Goal: Information Seeking & Learning: Learn about a topic

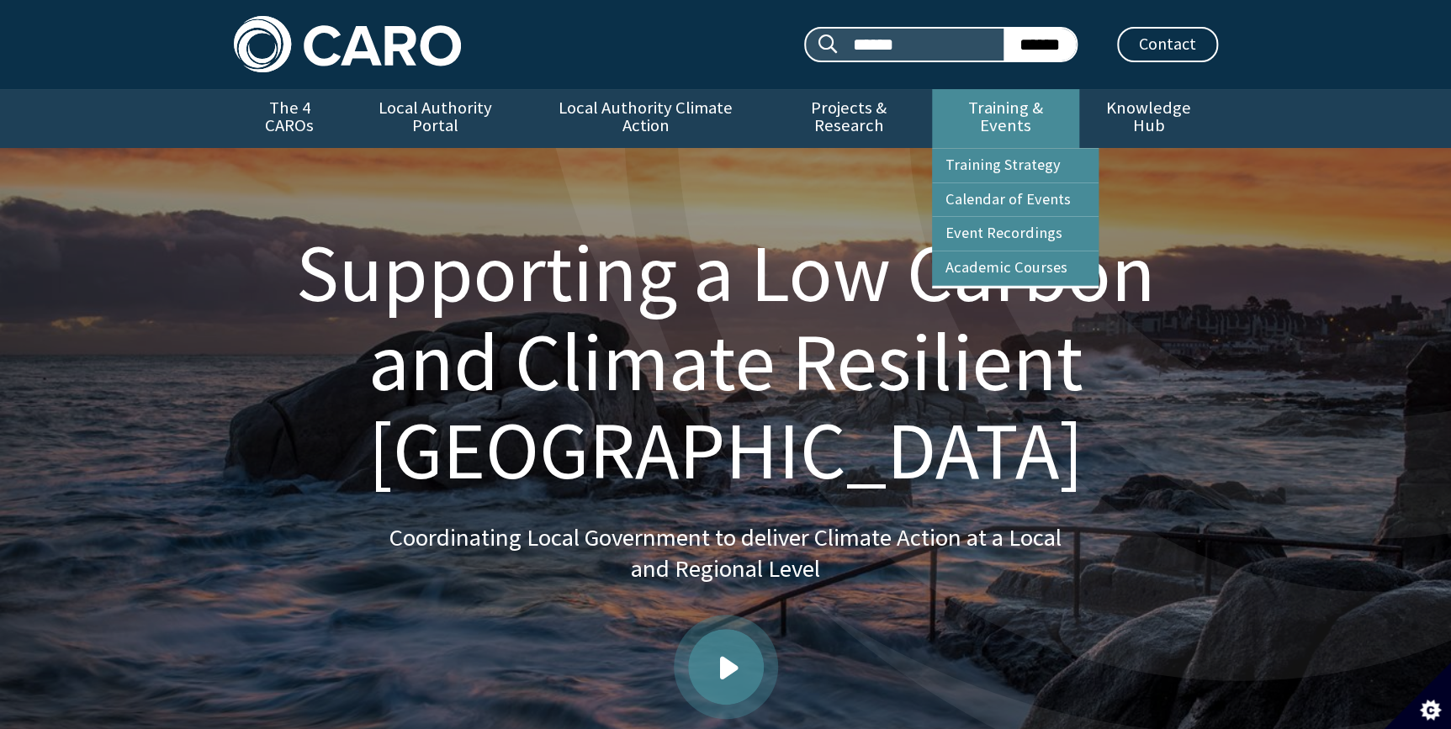
click at [1035, 101] on link "Training & Events" at bounding box center [1005, 118] width 147 height 59
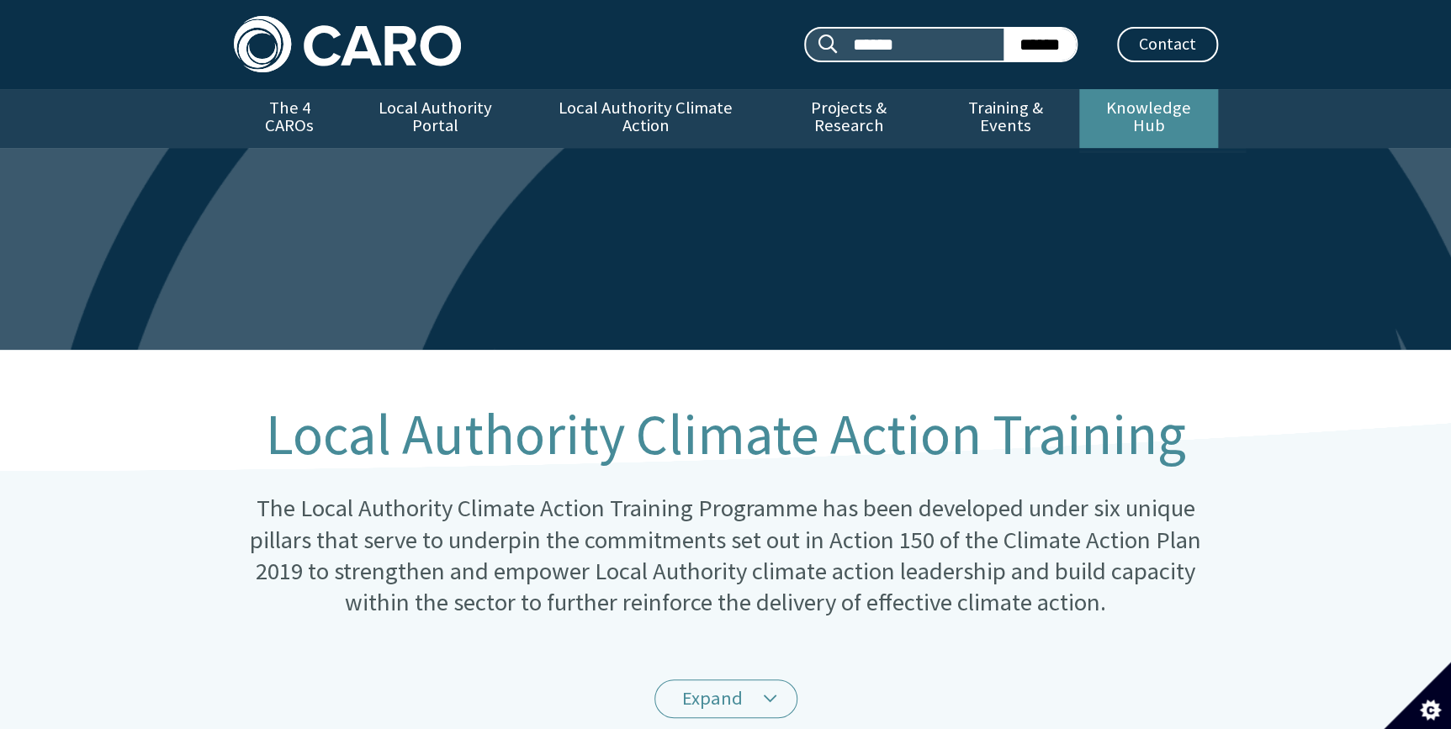
click at [1116, 107] on link "Knowledge Hub" at bounding box center [1148, 118] width 138 height 59
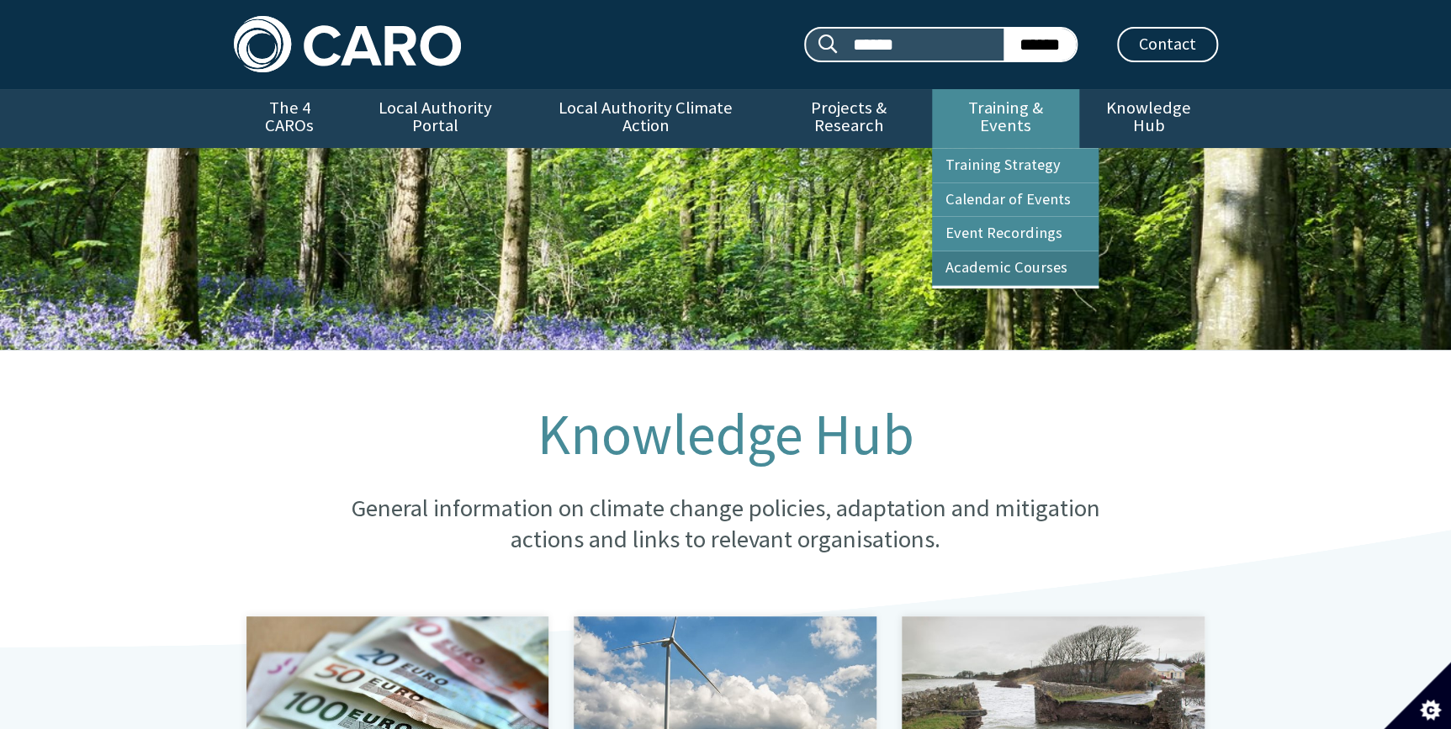
click at [971, 256] on link "Academic Courses" at bounding box center [1015, 268] width 167 height 34
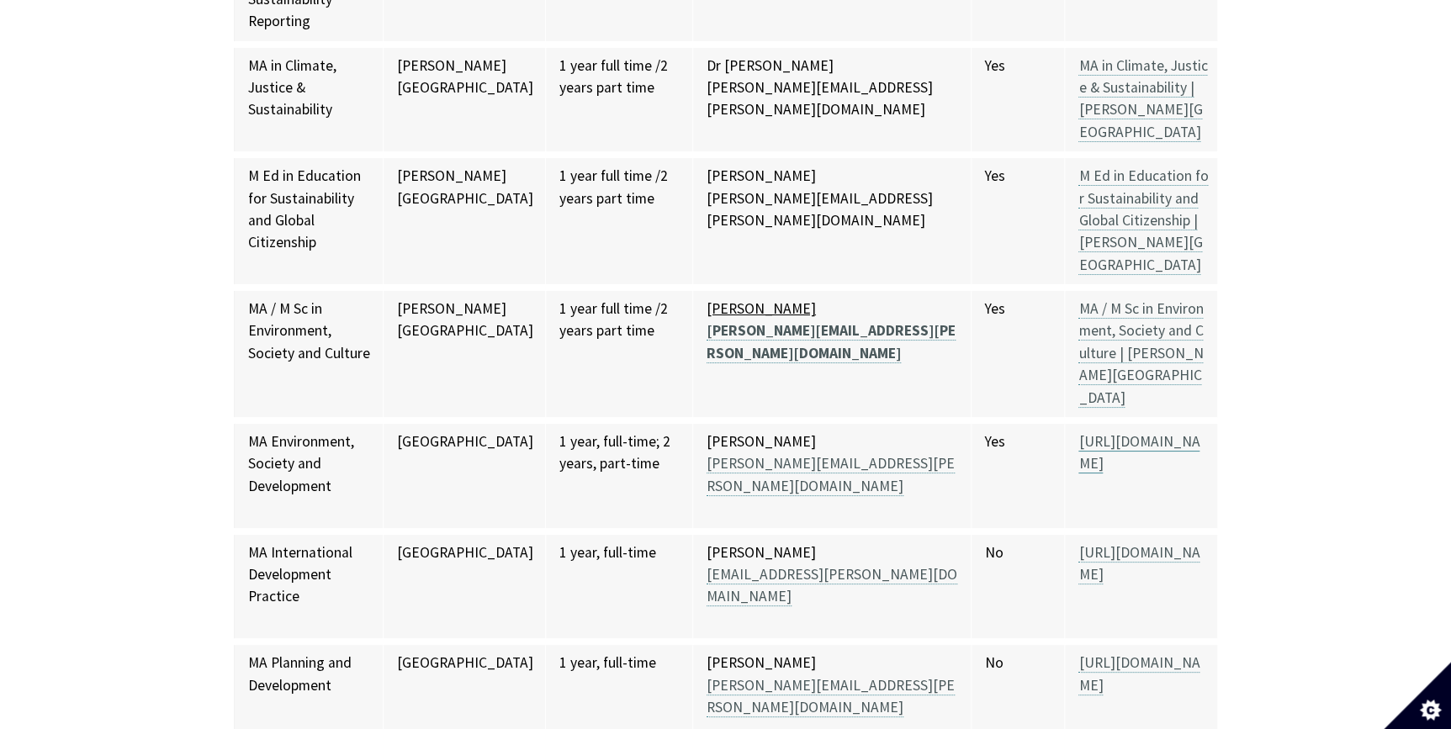
scroll to position [9418, 0]
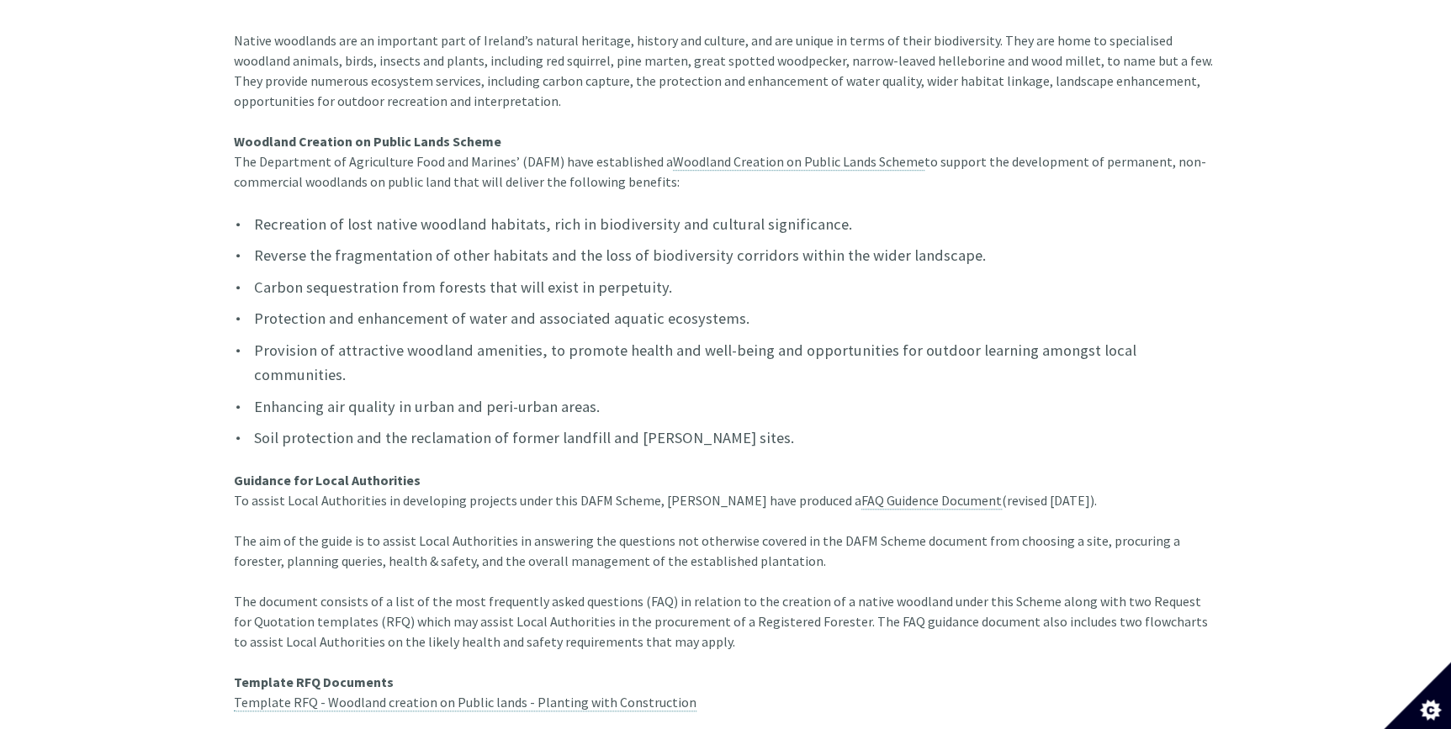
scroll to position [458, 0]
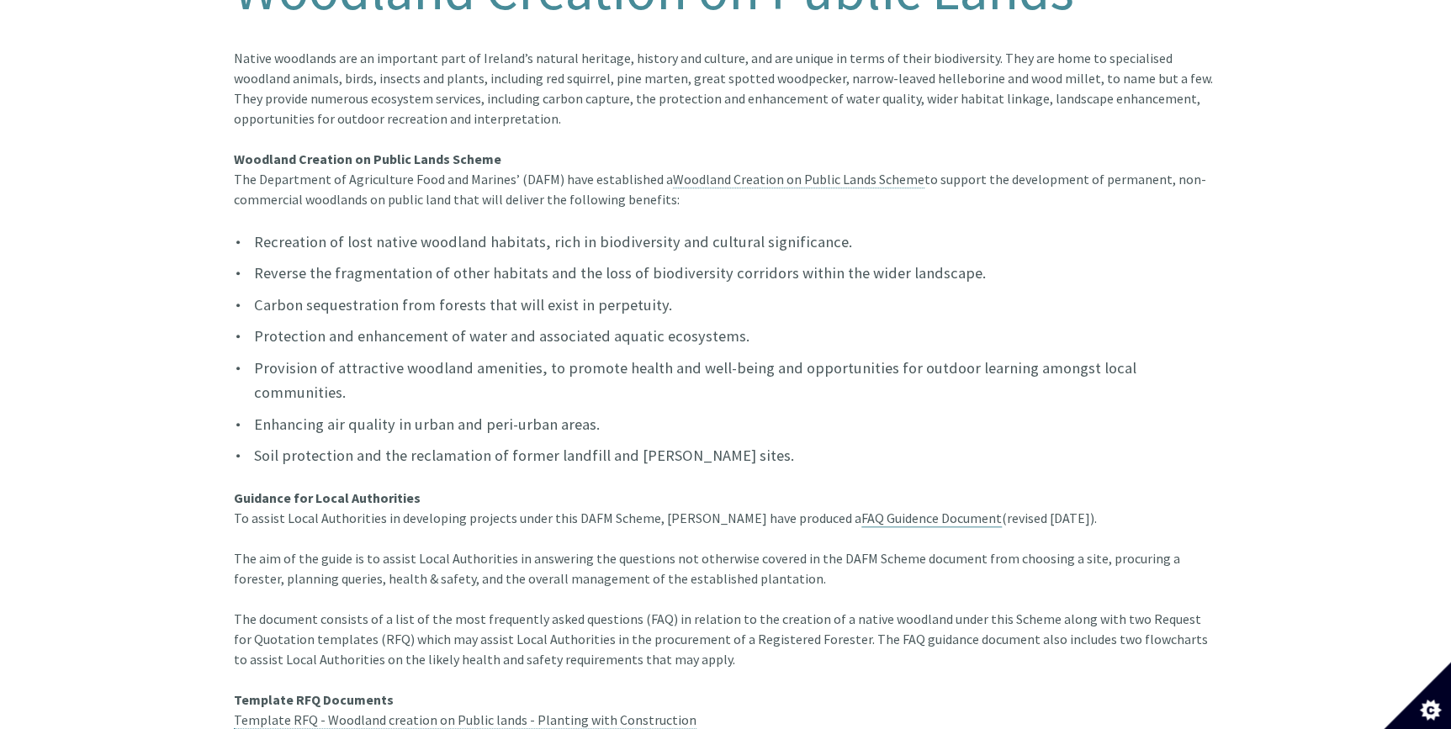
click at [861, 510] on link "FAQ Guidence Document" at bounding box center [931, 519] width 140 height 18
